Goal: Find specific page/section: Find specific page/section

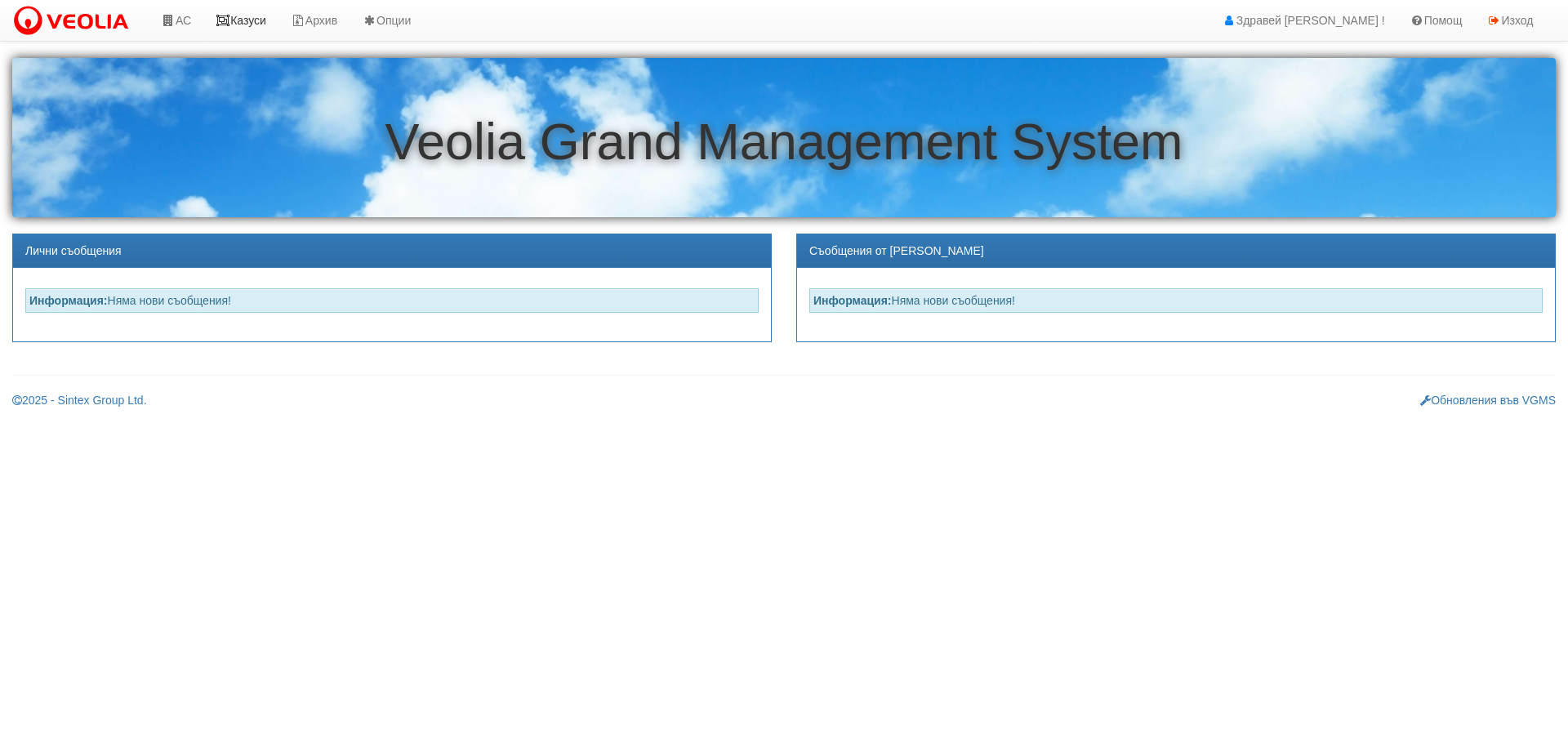
click at [247, 15] on link "Казуси" at bounding box center [241, 20] width 75 height 41
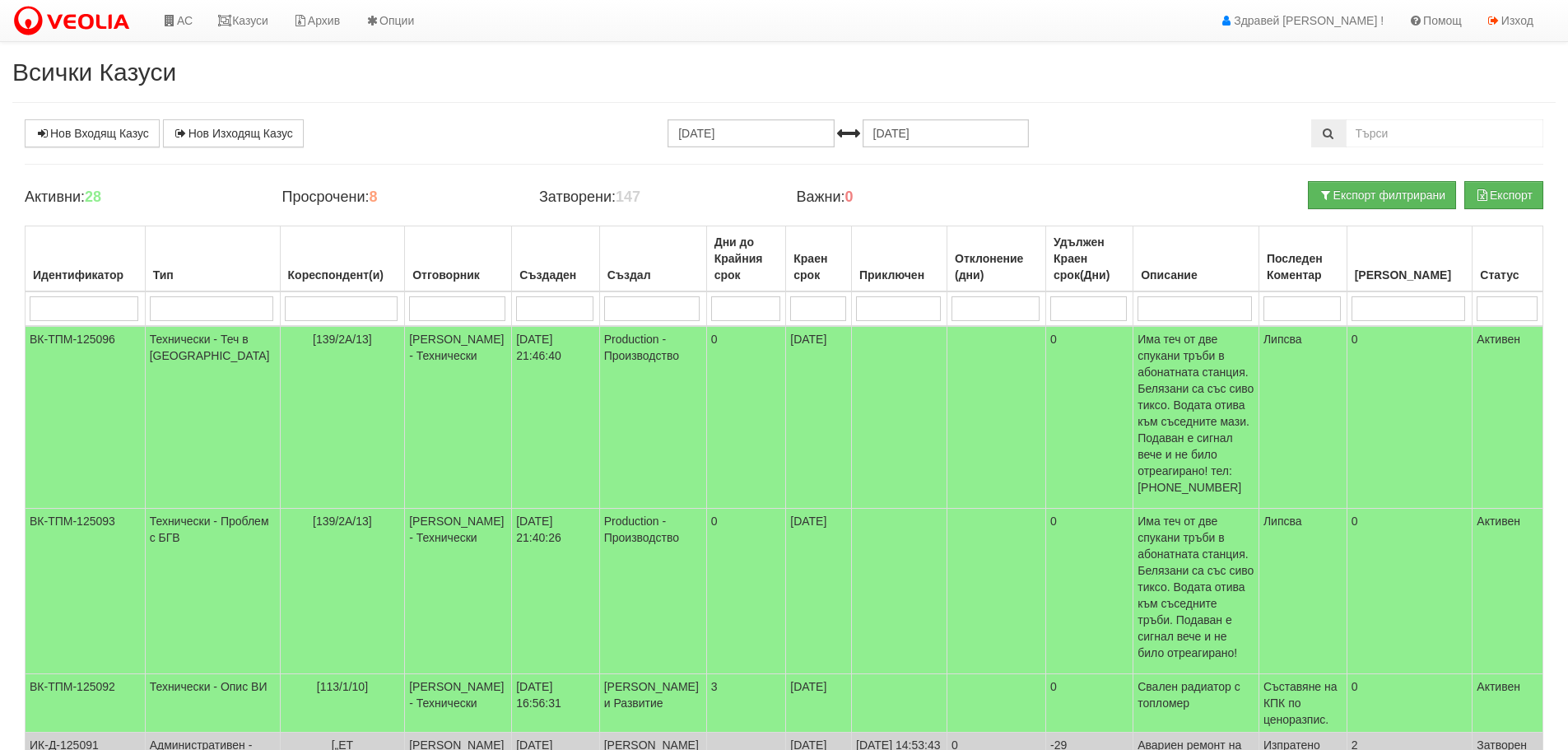
click at [1333, 306] on input "search" at bounding box center [1303, 308] width 78 height 24
type input "20"
